Goal: Task Accomplishment & Management: Complete application form

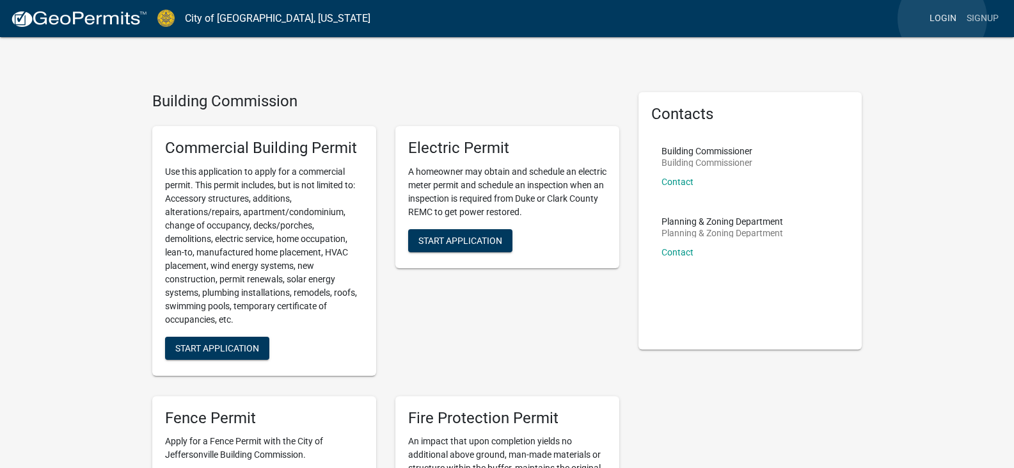
click at [942, 19] on link "Login" at bounding box center [942, 18] width 37 height 24
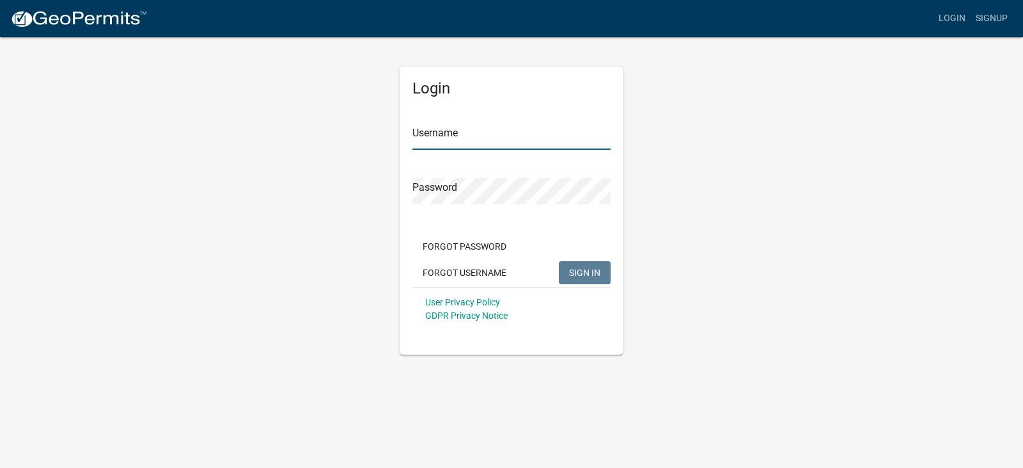
type input "RIC Electric"
click at [581, 279] on button "SIGN IN" at bounding box center [585, 272] width 52 height 23
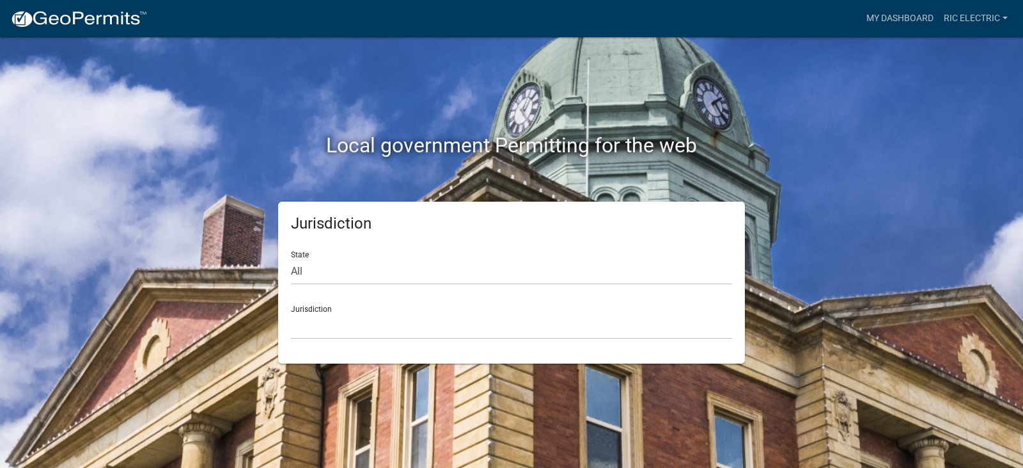
click at [342, 257] on div "State All [US_STATE] [US_STATE] [US_STATE] [US_STATE] [US_STATE] [US_STATE] [US…" at bounding box center [511, 262] width 441 height 44
click at [333, 279] on select "All [US_STATE] [US_STATE] [US_STATE] [US_STATE] [US_STATE] [US_STATE] [US_STATE…" at bounding box center [511, 271] width 441 height 26
select select "[US_STATE]"
click at [291, 258] on select "All [US_STATE] [US_STATE] [US_STATE] [US_STATE] [US_STATE] [US_STATE] [US_STATE…" at bounding box center [511, 271] width 441 height 26
click at [310, 315] on select "City of [GEOGRAPHIC_DATA], [US_STATE] City of [GEOGRAPHIC_DATA], [US_STATE] Cit…" at bounding box center [511, 326] width 441 height 26
